Goal: Find specific page/section: Find specific page/section

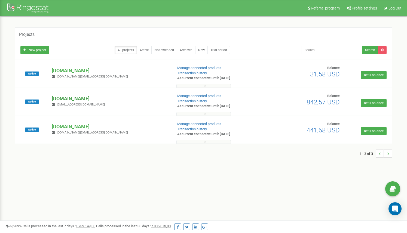
click at [57, 99] on p "[DOMAIN_NAME]" at bounding box center [110, 98] width 117 height 7
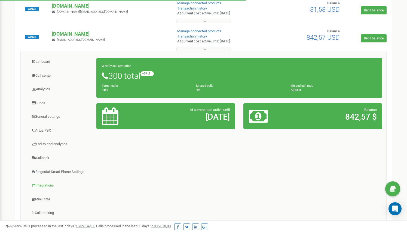
scroll to position [97, 0]
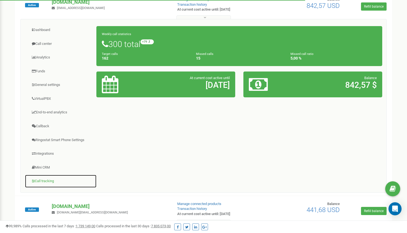
click at [44, 181] on link "Call tracking" at bounding box center [61, 181] width 72 height 13
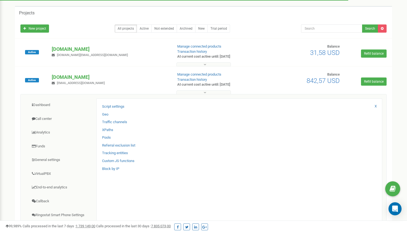
scroll to position [19, 0]
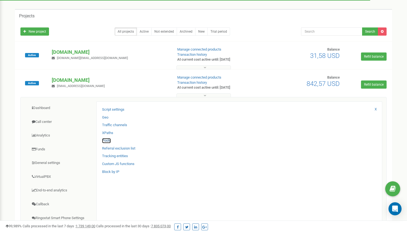
click at [105, 139] on link "Pools" at bounding box center [106, 140] width 9 height 5
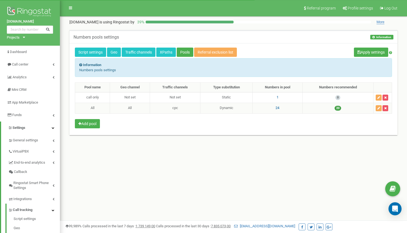
click at [279, 108] on span "24" at bounding box center [278, 108] width 4 height 4
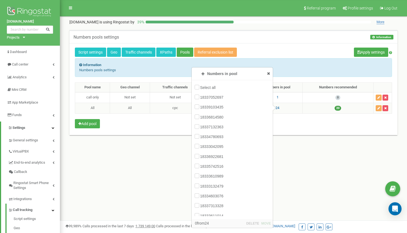
scroll to position [97, 0]
